Goal: Information Seeking & Learning: Stay updated

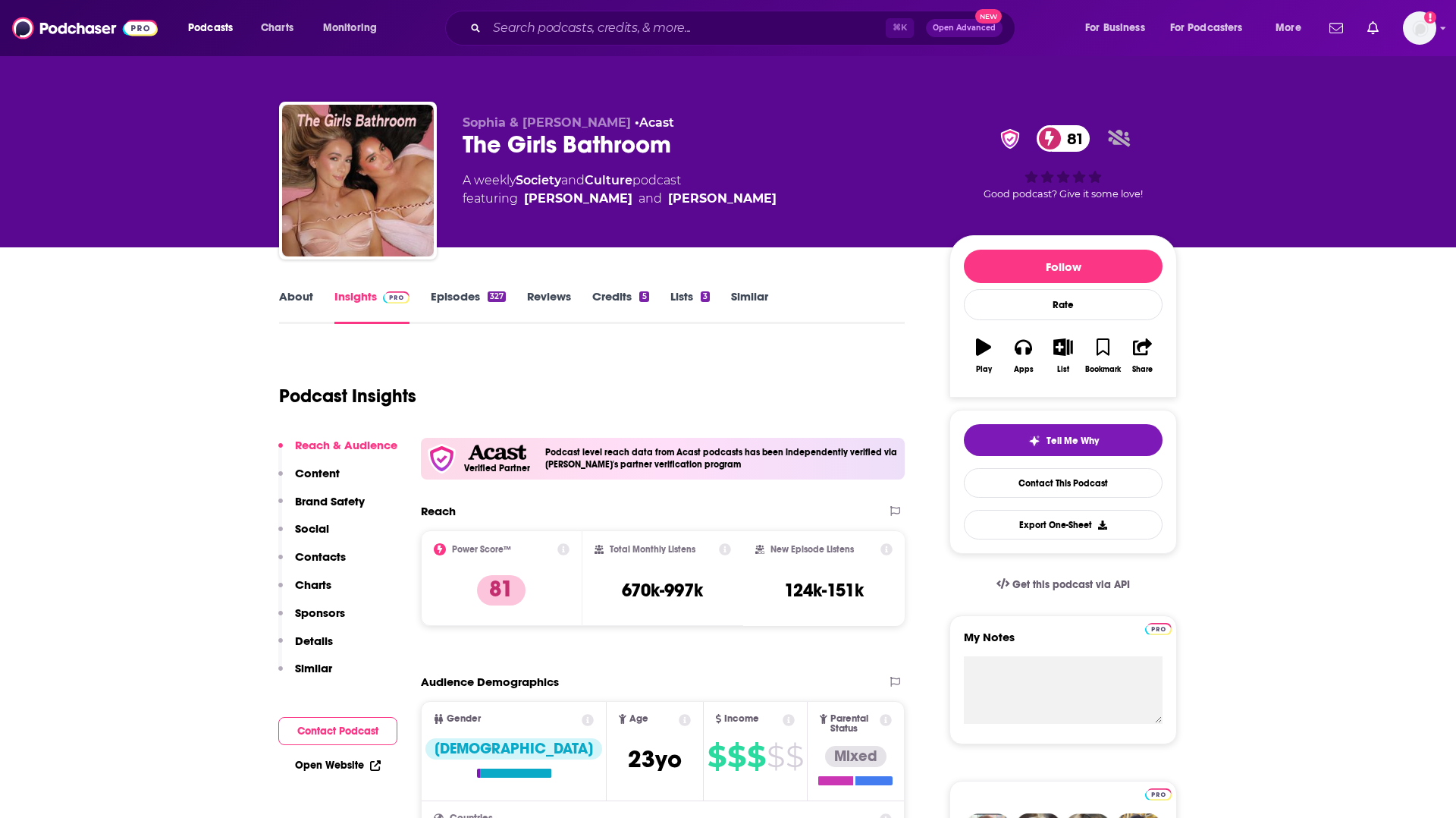
click at [211, 28] on span "Podcasts" at bounding box center [210, 27] width 45 height 21
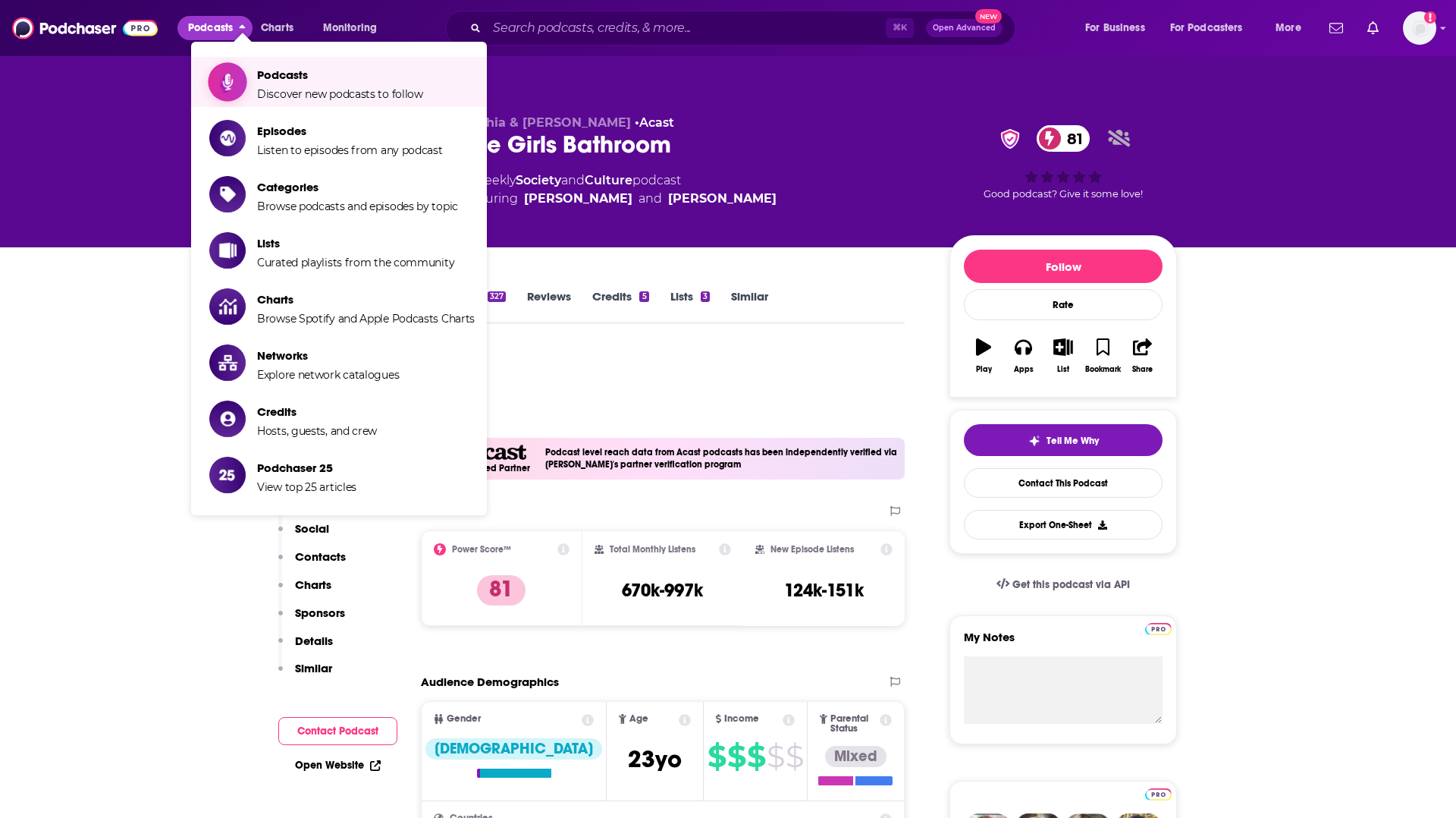
click at [280, 79] on span "Podcasts" at bounding box center [340, 74] width 166 height 14
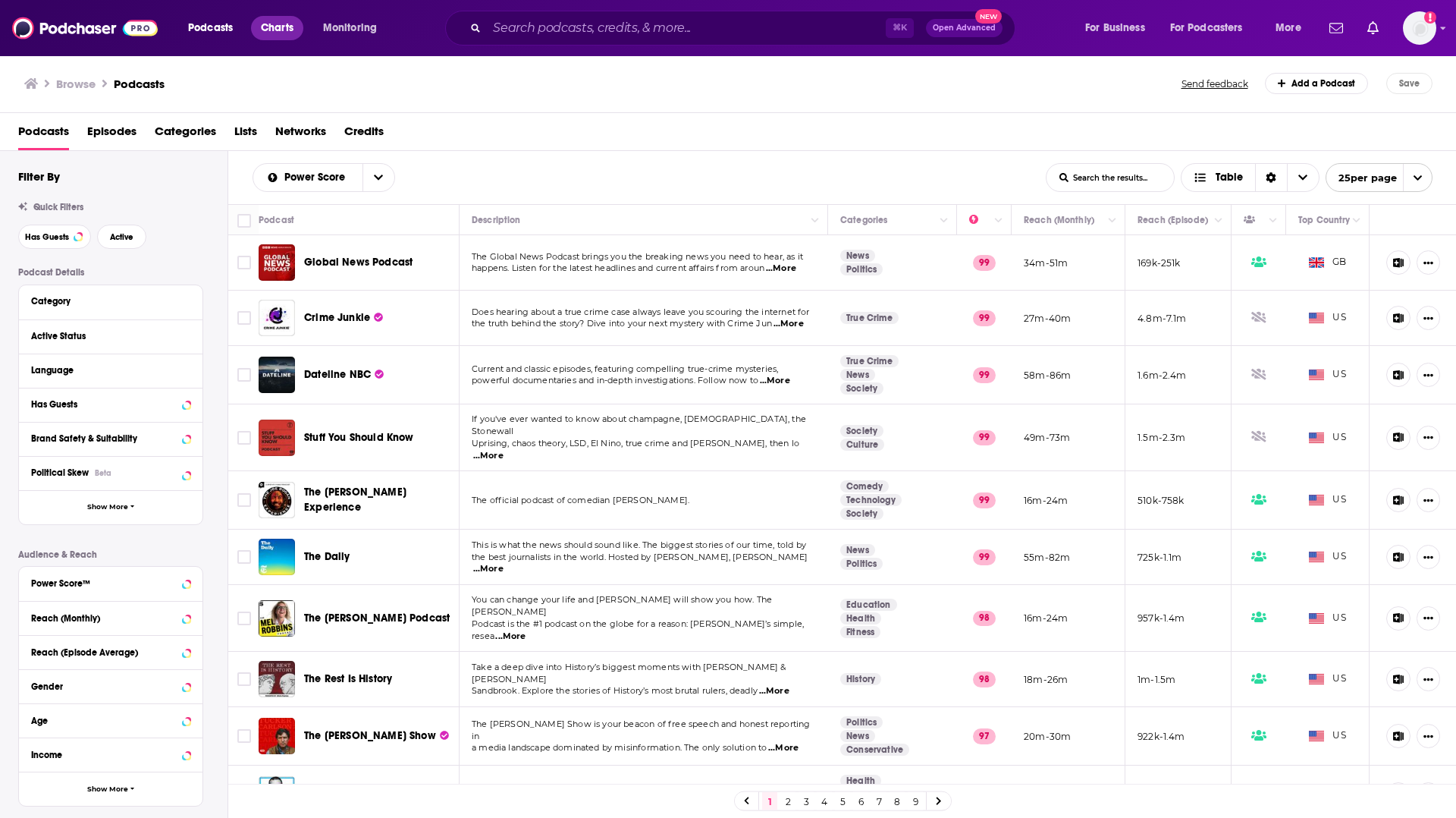
click at [264, 22] on span "Charts" at bounding box center [277, 27] width 33 height 21
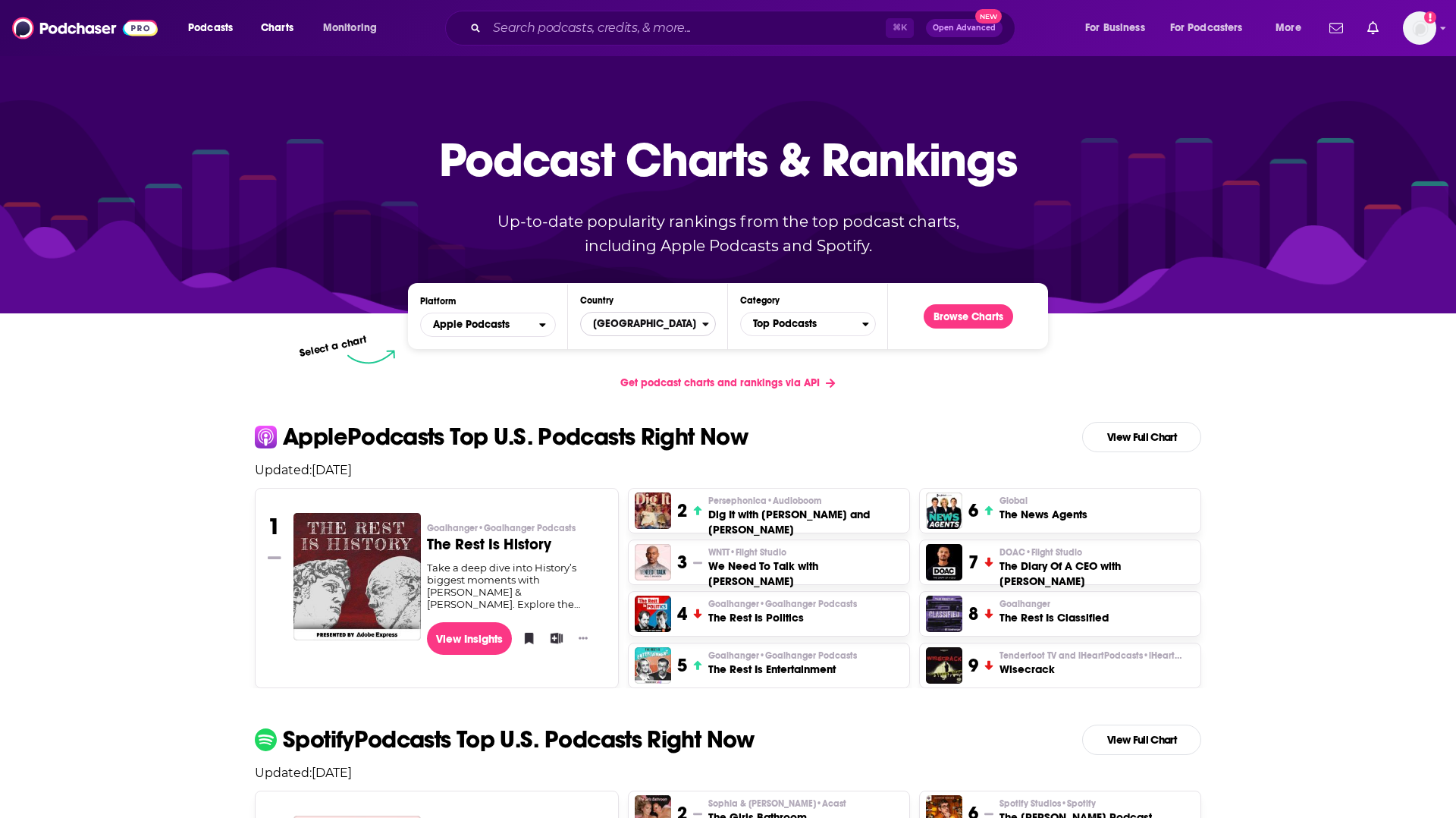
click at [655, 325] on span "[GEOGRAPHIC_DATA]" at bounding box center [641, 323] width 121 height 26
click at [636, 352] on input "Countries" at bounding box center [648, 348] width 122 height 20
type input "united"
click at [631, 413] on button "[GEOGRAPHIC_DATA]" at bounding box center [648, 410] width 122 height 18
click at [952, 313] on button "Browse Charts" at bounding box center [968, 316] width 89 height 24
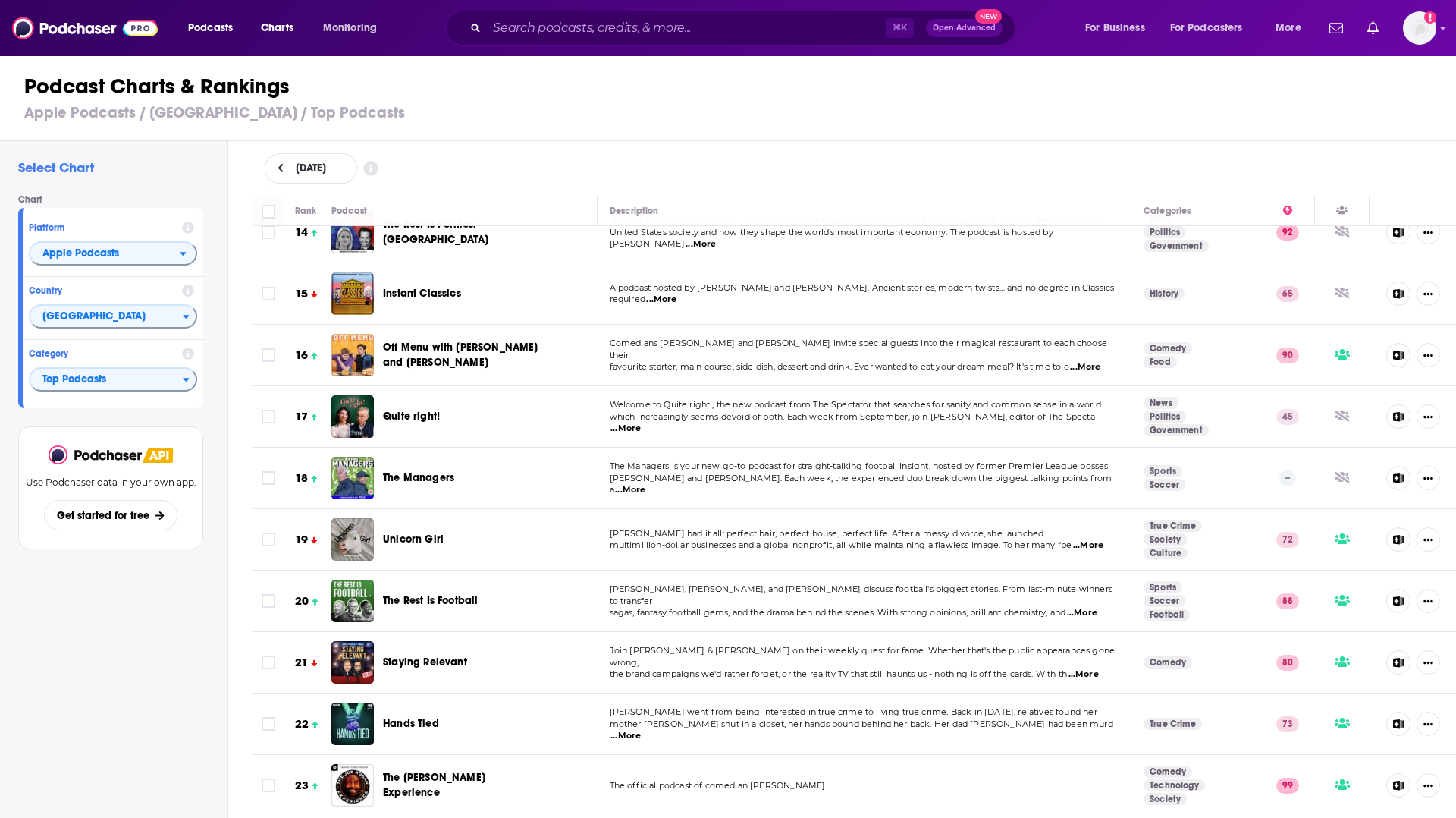
scroll to position [1022, 0]
